Goal: Consume media (video, audio): Consume media (video, audio)

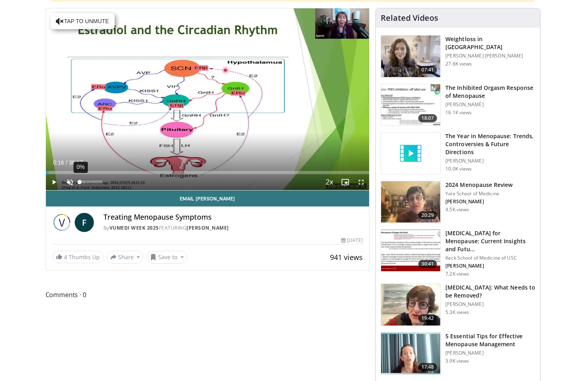
click at [80, 183] on div "Volume Level" at bounding box center [80, 181] width 0 height 3
click at [69, 181] on span "Video Player" at bounding box center [70, 182] width 16 height 16
click at [53, 182] on span "Video Player" at bounding box center [54, 182] width 16 height 16
drag, startPoint x: 59, startPoint y: 172, endPoint x: 7, endPoint y: 168, distance: 52.0
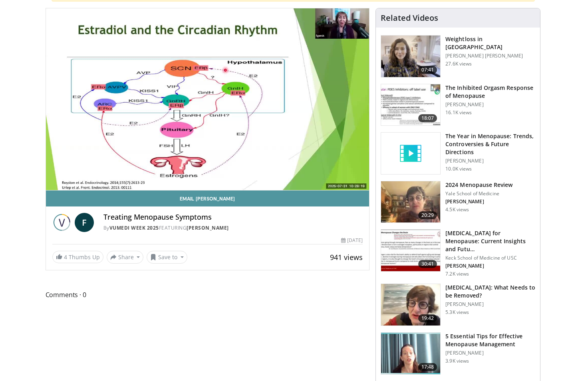
click at [46, 194] on link "Email [PERSON_NAME]" at bounding box center [207, 198] width 323 height 16
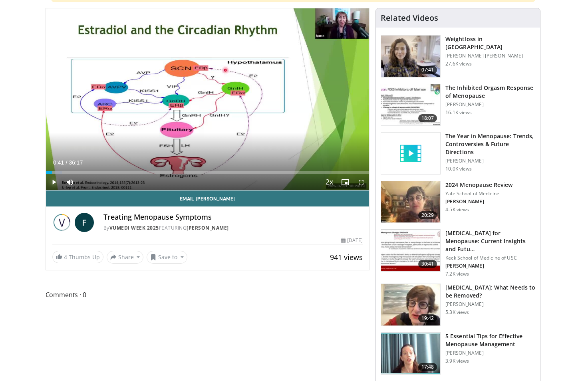
click at [52, 181] on span "Video Player" at bounding box center [54, 182] width 16 height 16
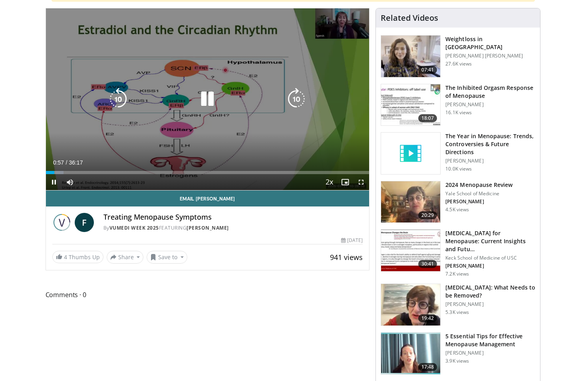
click at [313, 102] on div "10 seconds Tap to unmute" at bounding box center [207, 99] width 323 height 182
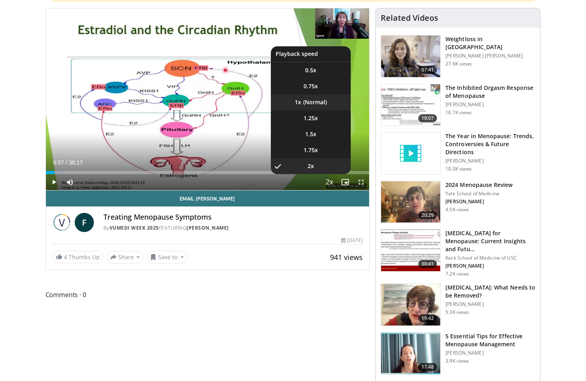
click at [315, 104] on li "1x" at bounding box center [311, 102] width 80 height 16
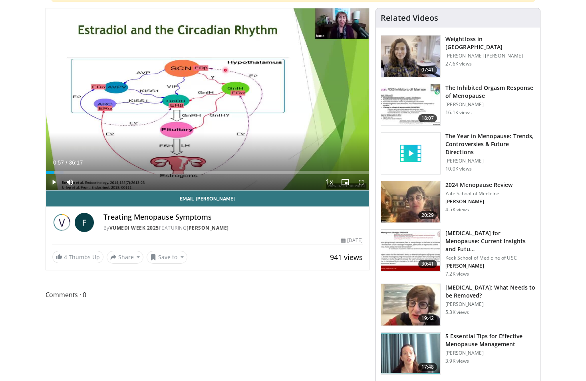
drag, startPoint x: 52, startPoint y: 181, endPoint x: 36, endPoint y: 179, distance: 16.9
drag, startPoint x: 57, startPoint y: 170, endPoint x: 43, endPoint y: 172, distance: 14.4
click at [50, 181] on span "Video Player" at bounding box center [54, 182] width 16 height 16
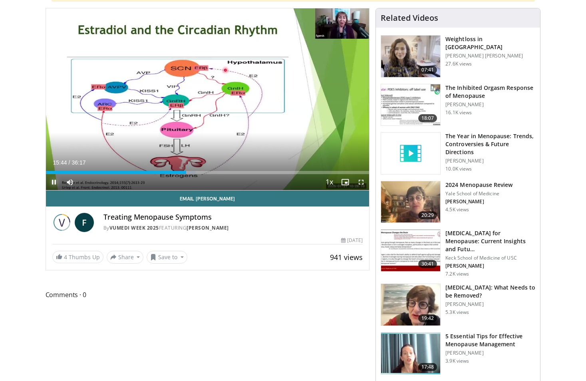
click at [51, 181] on span "Video Player" at bounding box center [54, 182] width 16 height 16
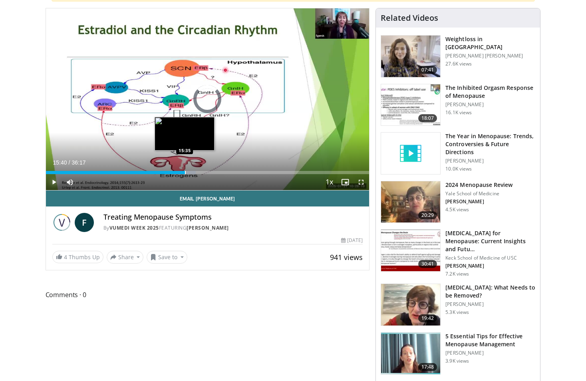
drag, startPoint x: 188, startPoint y: 174, endPoint x: 182, endPoint y: 174, distance: 6.4
click at [182, 174] on div "Loaded : 46.39% 15:40 15:35" at bounding box center [207, 172] width 323 height 3
drag, startPoint x: 181, startPoint y: 174, endPoint x: 174, endPoint y: 174, distance: 7.6
click at [174, 174] on div "Progress Bar" at bounding box center [174, 172] width 1 height 3
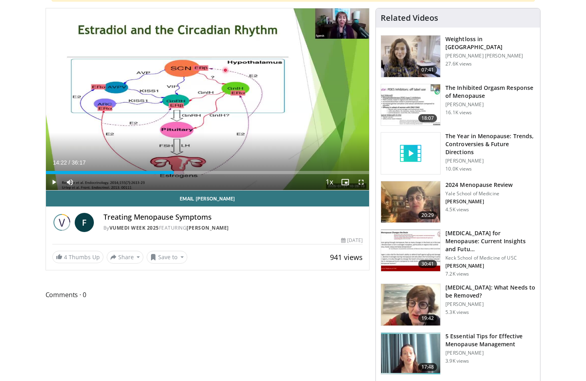
click at [51, 182] on span "Video Player" at bounding box center [54, 182] width 16 height 16
drag, startPoint x: 172, startPoint y: 172, endPoint x: 156, endPoint y: 172, distance: 16.4
click at [156, 172] on div "Progress Bar" at bounding box center [156, 172] width 1 height 3
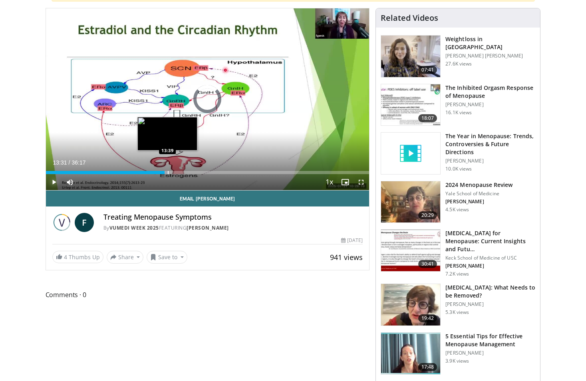
drag, startPoint x: 160, startPoint y: 173, endPoint x: 180, endPoint y: 173, distance: 19.6
click at [168, 173] on div "Progress Bar" at bounding box center [168, 172] width 1 height 3
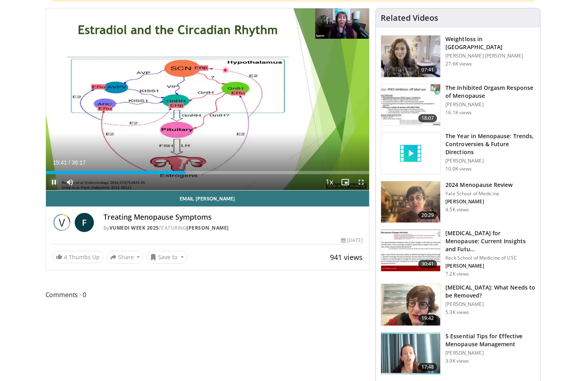
click at [53, 183] on span "Video Player" at bounding box center [54, 182] width 16 height 16
